Goal: Task Accomplishment & Management: Manage account settings

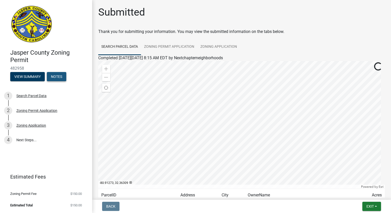
click at [55, 76] on button "Notes" at bounding box center [56, 76] width 19 height 9
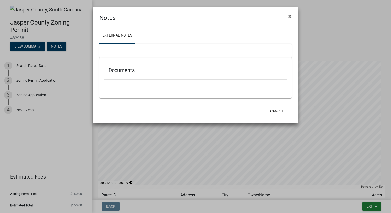
click at [290, 17] on span "×" at bounding box center [289, 16] width 3 height 7
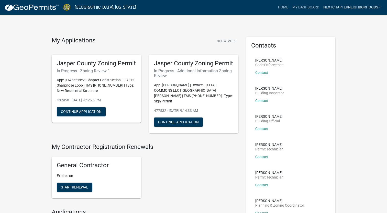
click at [359, 8] on link "Nextchapterneighborhoods" at bounding box center [352, 8] width 62 height 10
click at [354, 18] on link "Account" at bounding box center [361, 21] width 44 height 12
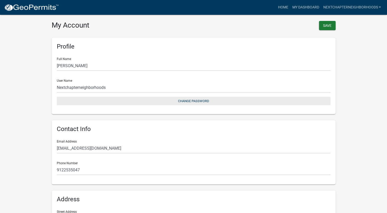
click at [184, 101] on button "Change Password" at bounding box center [194, 101] width 274 height 8
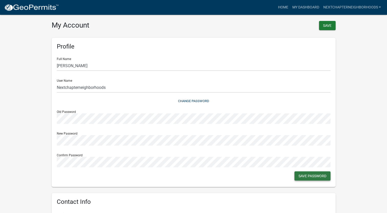
click at [301, 176] on button "Save Password" at bounding box center [312, 176] width 36 height 9
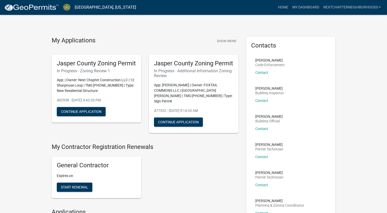
click at [115, 6] on link "Jasper County, South Carolina" at bounding box center [105, 7] width 61 height 9
click at [279, 6] on link "Home" at bounding box center [283, 8] width 14 height 10
